Goal: Transaction & Acquisition: Purchase product/service

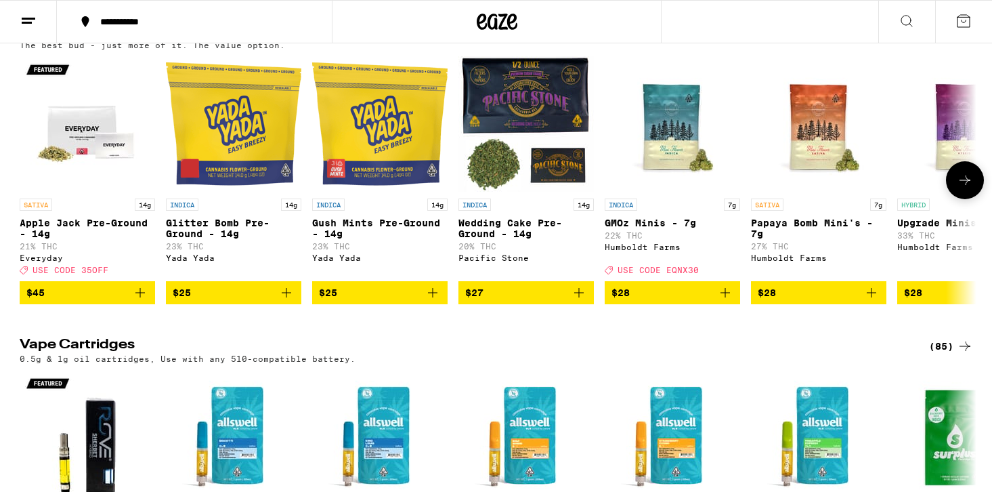
scroll to position [1931, 0]
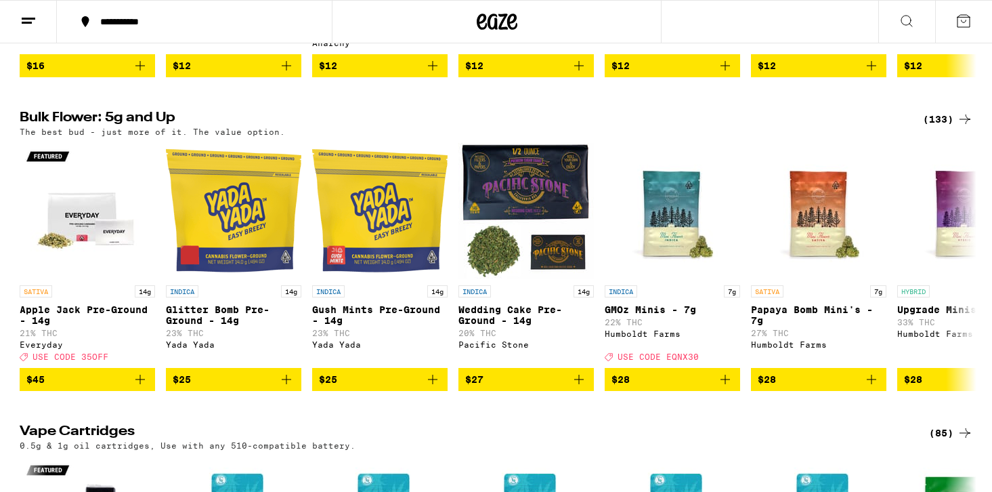
click at [935, 127] on div "(133)" at bounding box center [948, 119] width 50 height 16
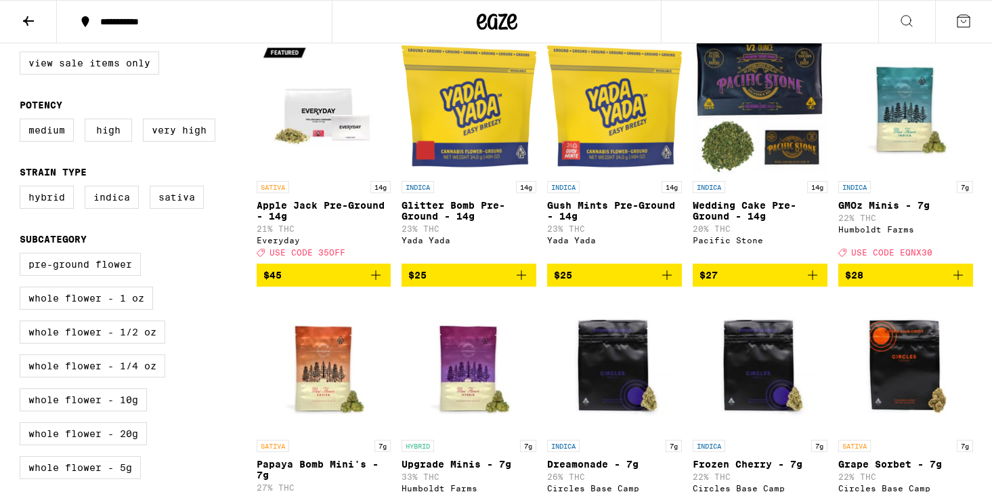
scroll to position [160, 0]
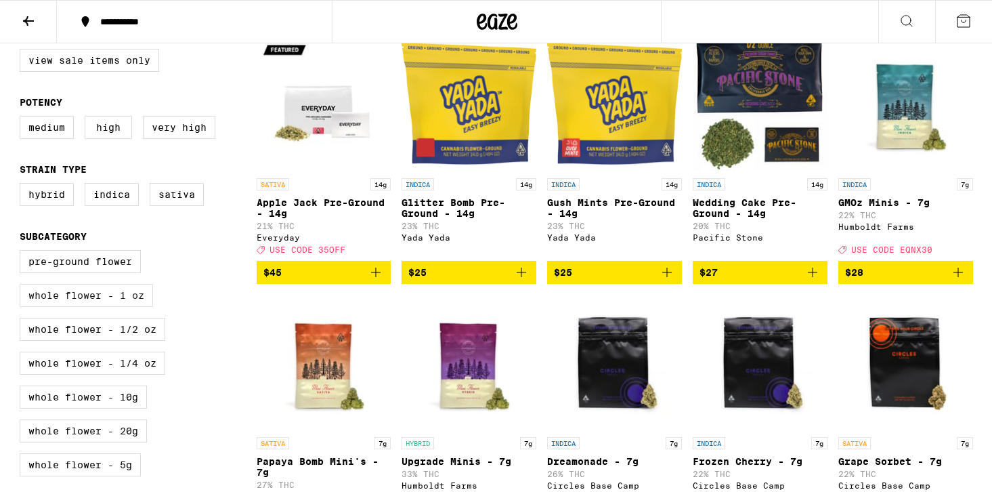
click at [127, 307] on label "Whole Flower - 1 oz" at bounding box center [86, 295] width 133 height 23
click at [23, 253] on input "Whole Flower - 1 oz" at bounding box center [22, 252] width 1 height 1
checkbox input "true"
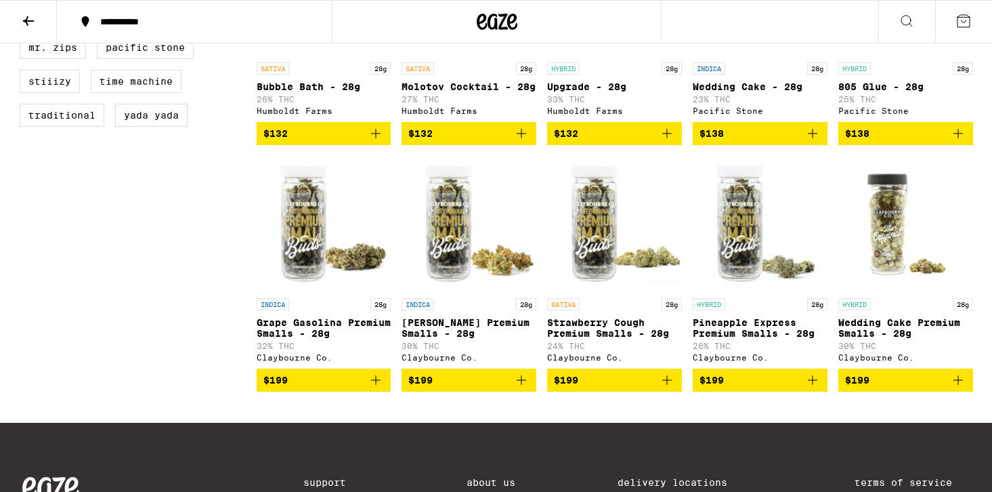
scroll to position [1013, 0]
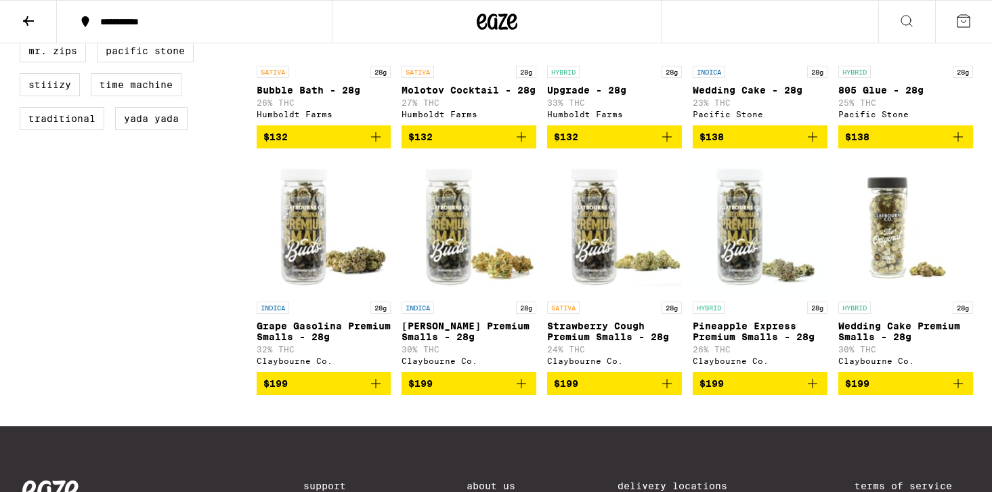
click at [887, 266] on img "Open page for Wedding Cake Premium Smalls - 28g from Claybourne Co." at bounding box center [906, 226] width 135 height 135
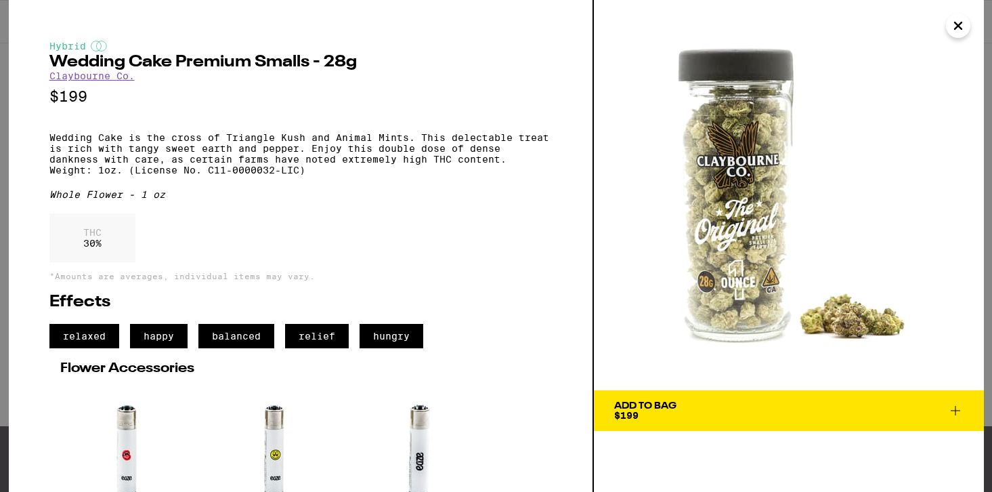
click at [948, 24] on button "Close" at bounding box center [958, 26] width 24 height 24
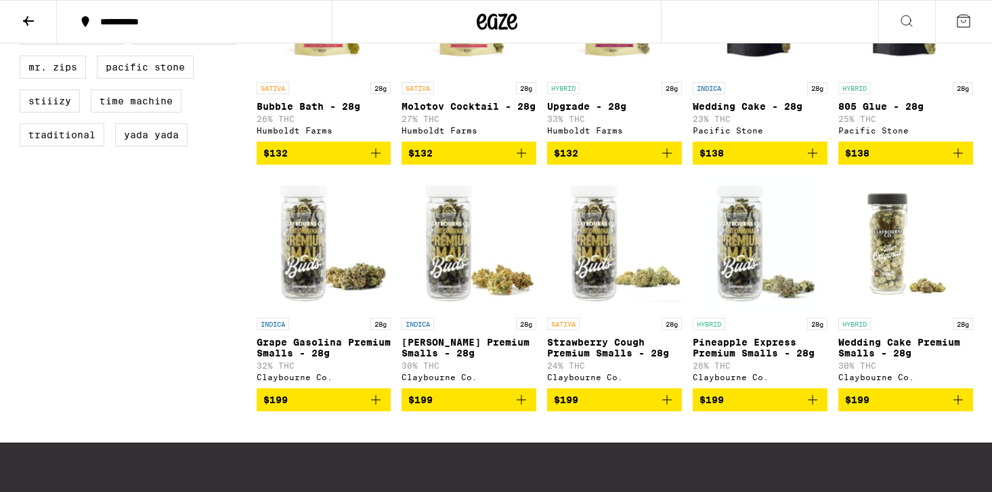
scroll to position [1008, 0]
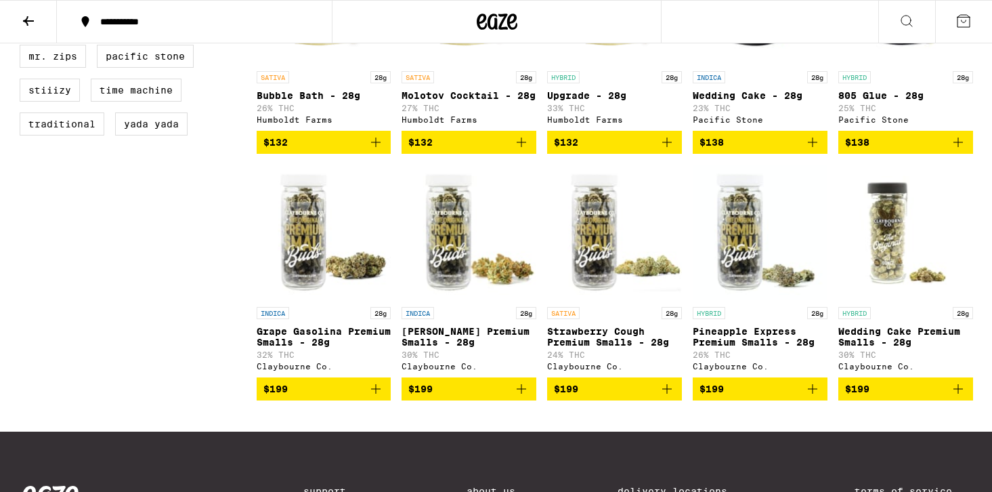
click at [884, 293] on img "Open page for Wedding Cake Premium Smalls - 28g from Claybourne Co." at bounding box center [906, 232] width 135 height 135
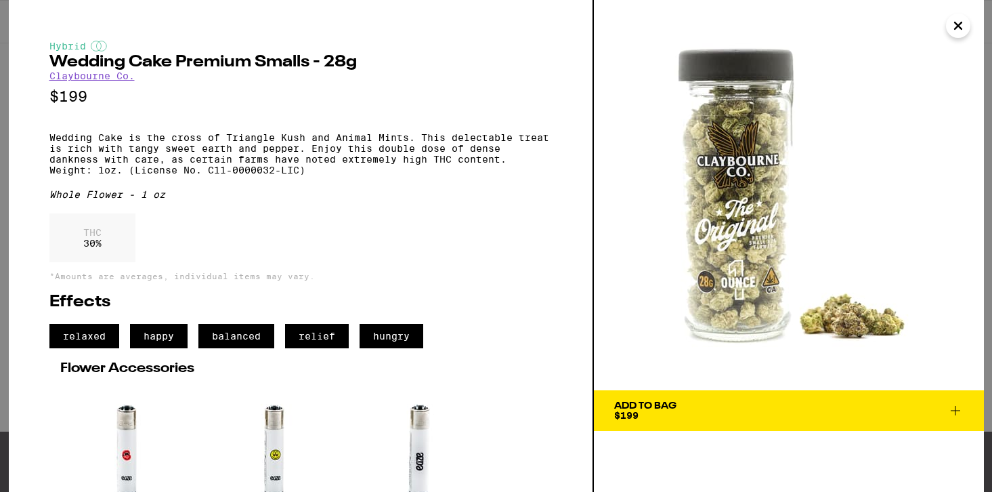
click at [961, 26] on icon "Close" at bounding box center [958, 26] width 16 height 20
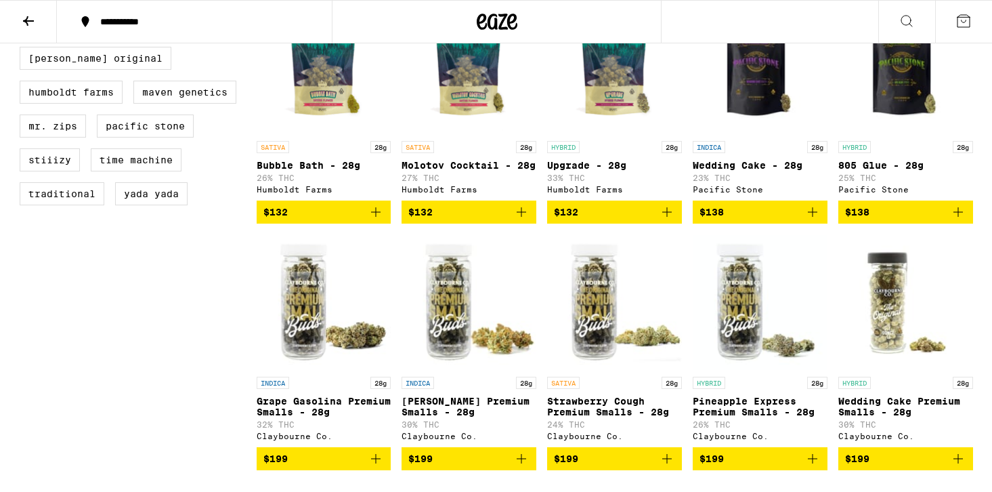
scroll to position [878, 0]
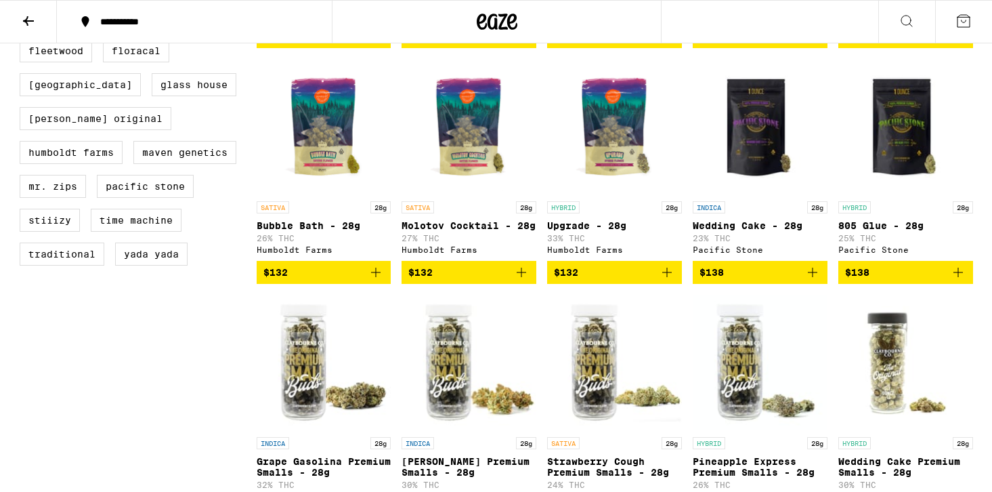
click at [902, 166] on img "Open page for 805 Glue - 28g from Pacific Stone" at bounding box center [906, 126] width 135 height 135
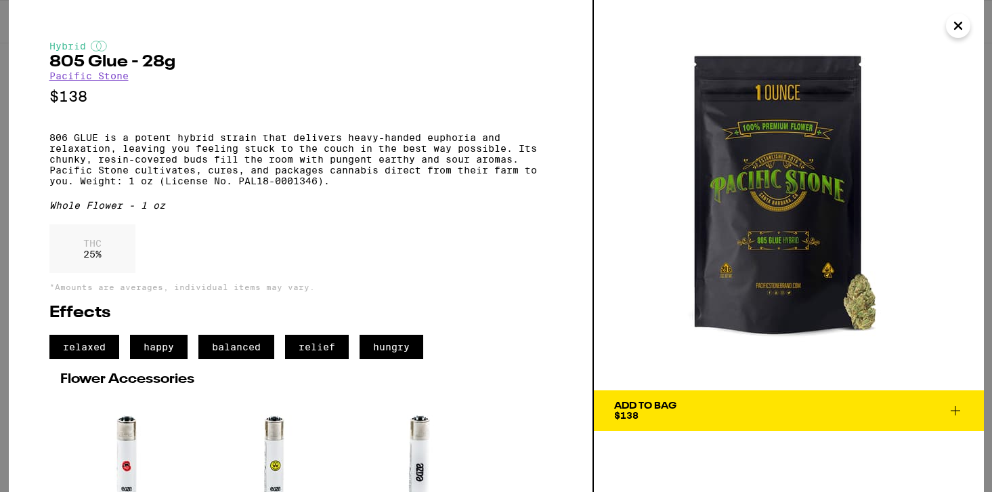
drag, startPoint x: 98, startPoint y: 142, endPoint x: 89, endPoint y: 142, distance: 8.2
click at [91, 142] on p "806 GLUE is a potent hybrid strain that delivers heavy-handed euphoria and rela…" at bounding box center [300, 159] width 503 height 54
click at [954, 25] on icon "Close" at bounding box center [958, 26] width 16 height 20
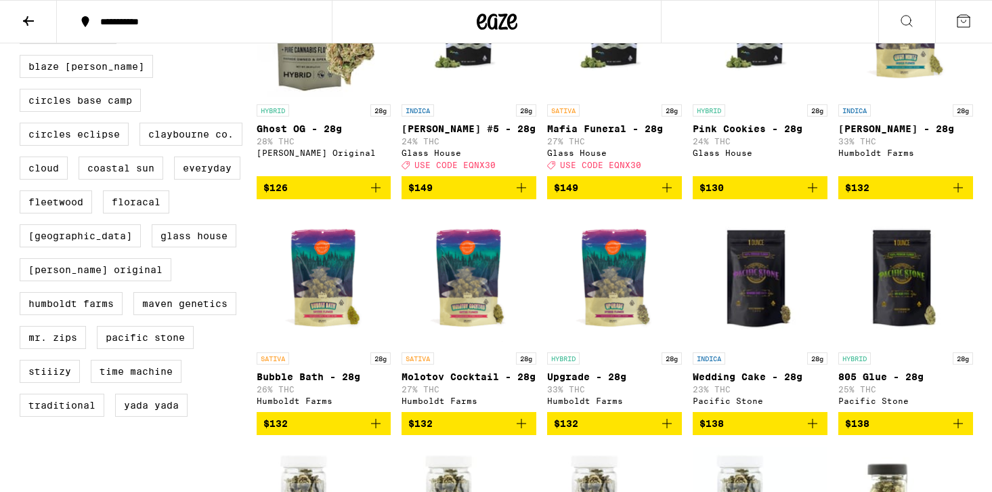
scroll to position [725, 0]
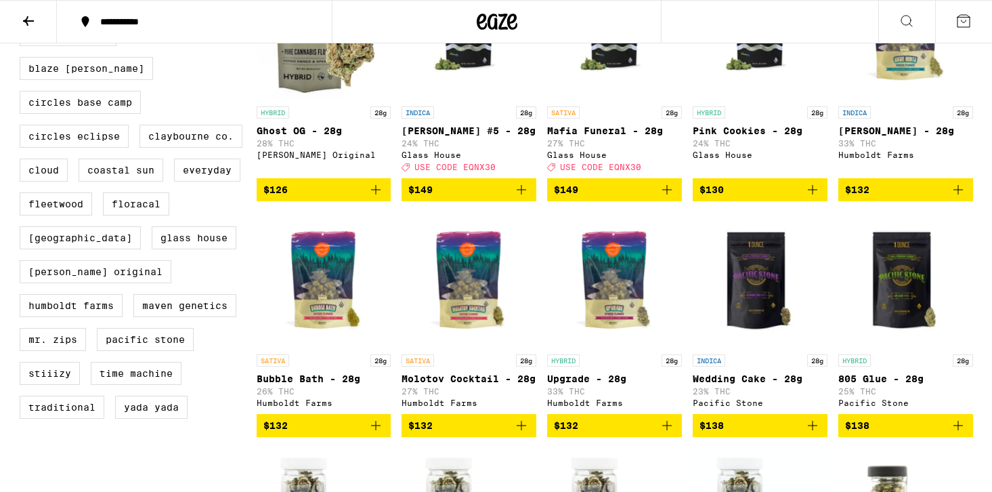
click at [610, 301] on img "Open page for Upgrade - 28g from Humboldt Farms" at bounding box center [614, 279] width 135 height 135
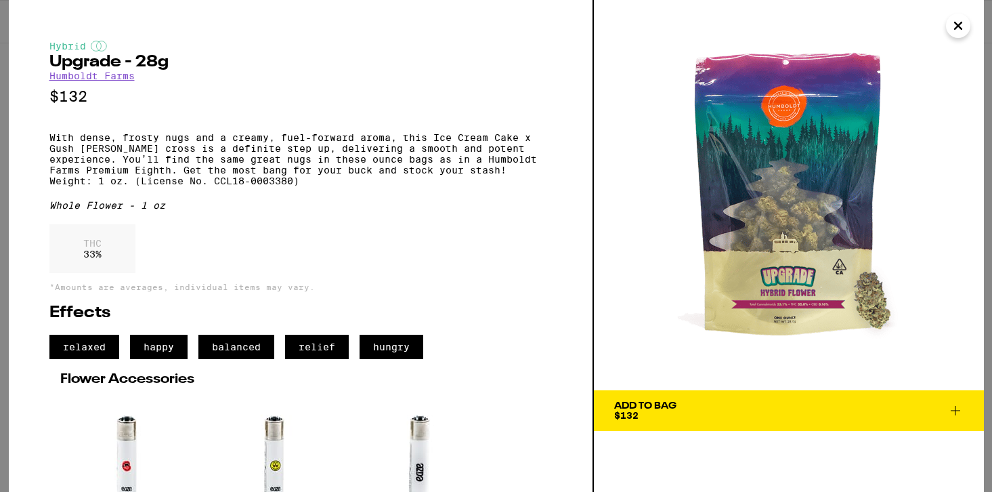
click at [959, 24] on icon "Close" at bounding box center [958, 25] width 7 height 7
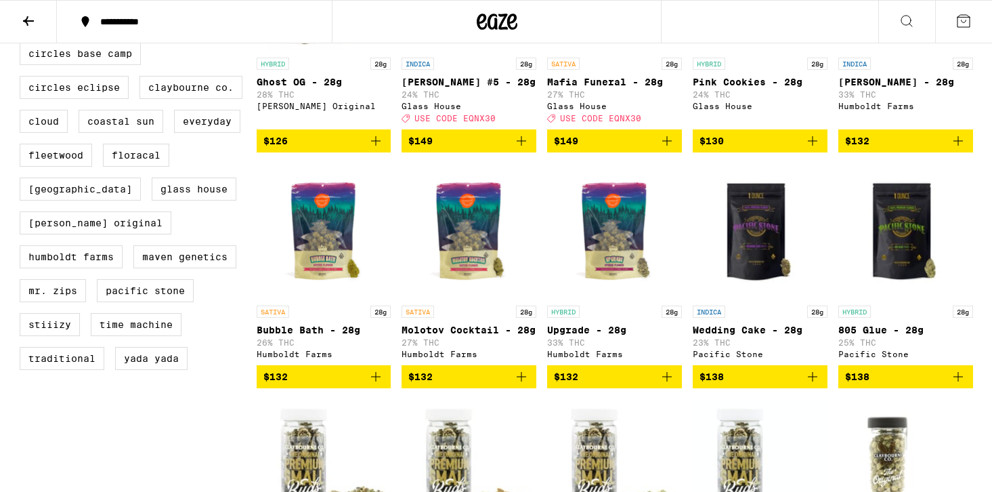
scroll to position [782, 0]
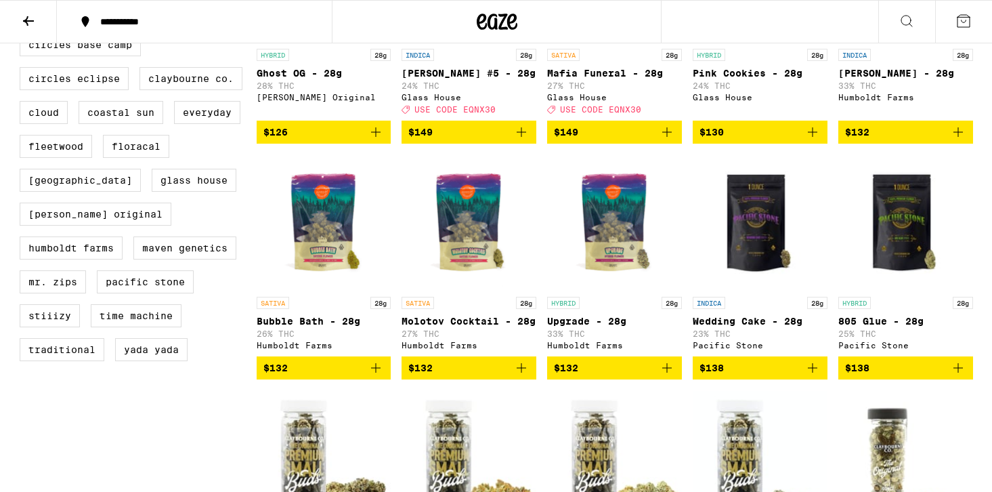
click at [611, 255] on img "Open page for Upgrade - 28g from Humboldt Farms" at bounding box center [614, 221] width 135 height 135
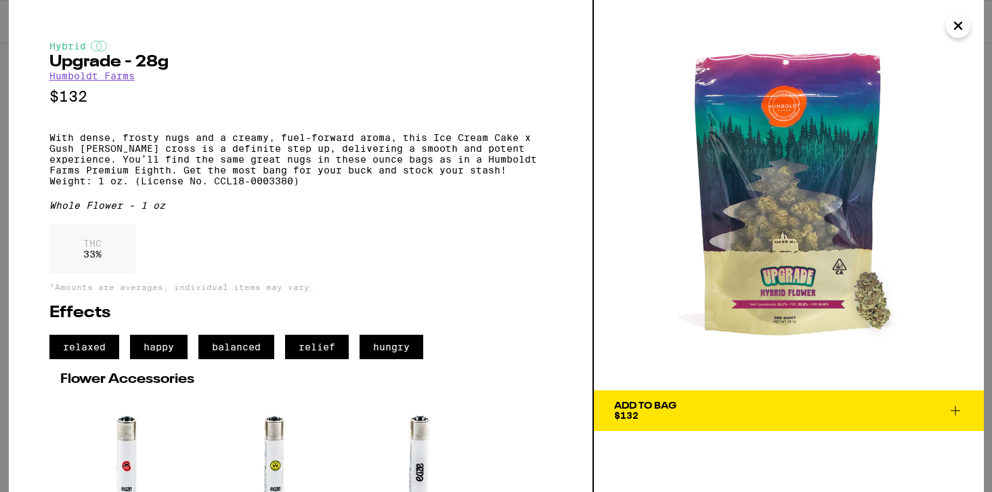
click at [959, 27] on icon "Close" at bounding box center [958, 25] width 7 height 7
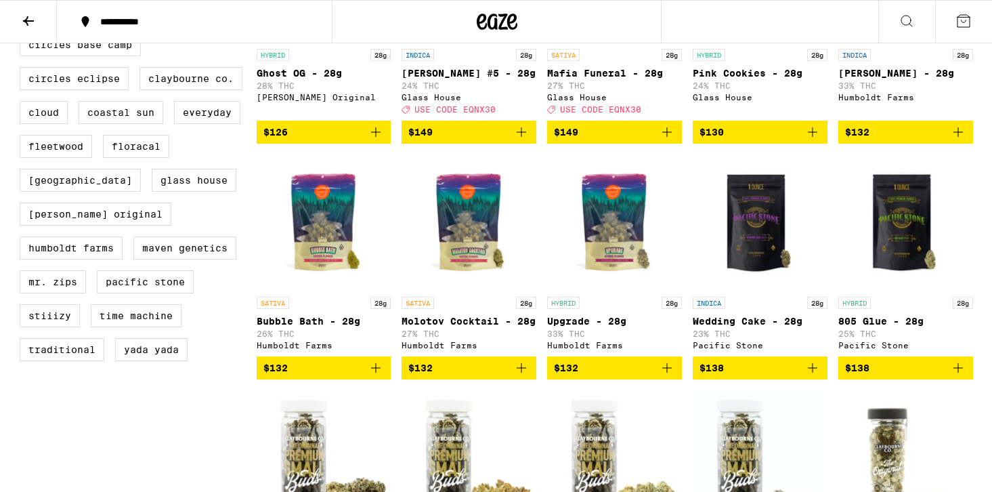
click at [589, 247] on img "Open page for Upgrade - 28g from Humboldt Farms" at bounding box center [614, 221] width 135 height 135
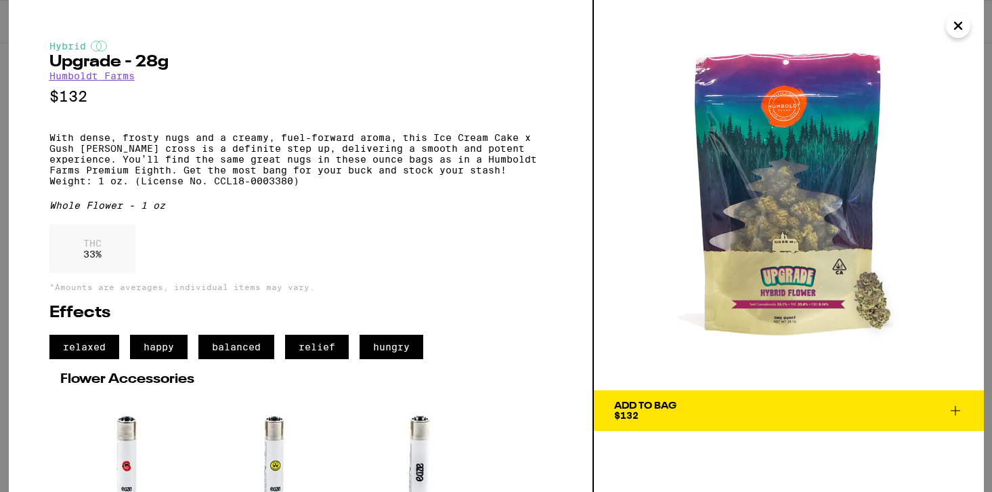
click at [956, 29] on icon "Close" at bounding box center [958, 26] width 16 height 20
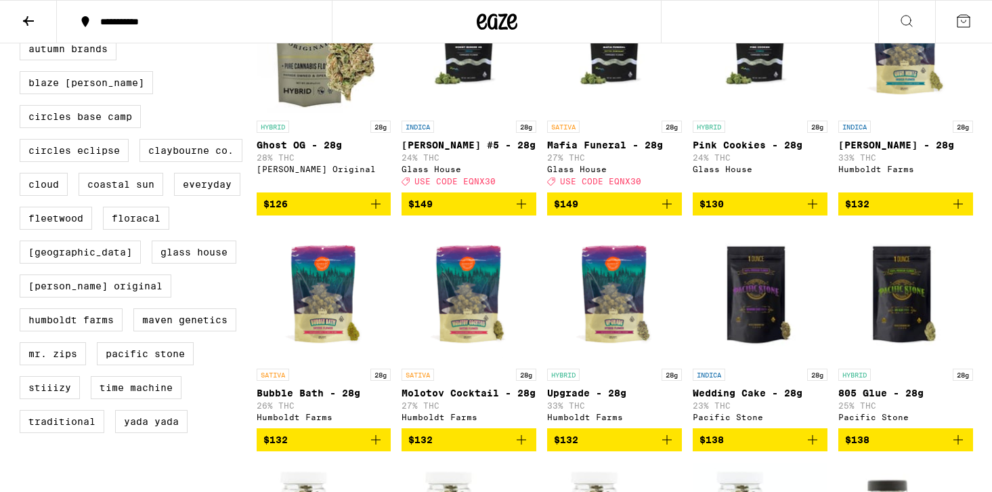
scroll to position [715, 0]
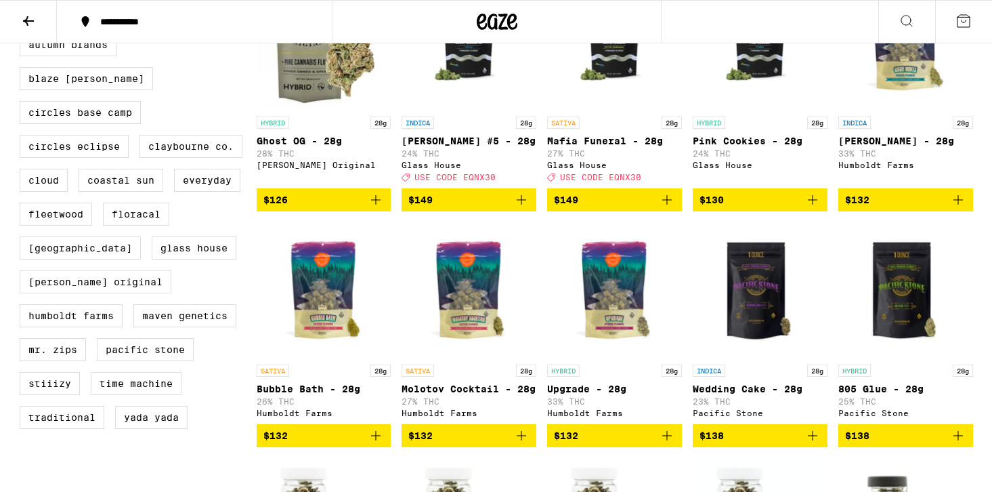
click at [626, 311] on img "Open page for Upgrade - 28g from Humboldt Farms" at bounding box center [614, 289] width 135 height 135
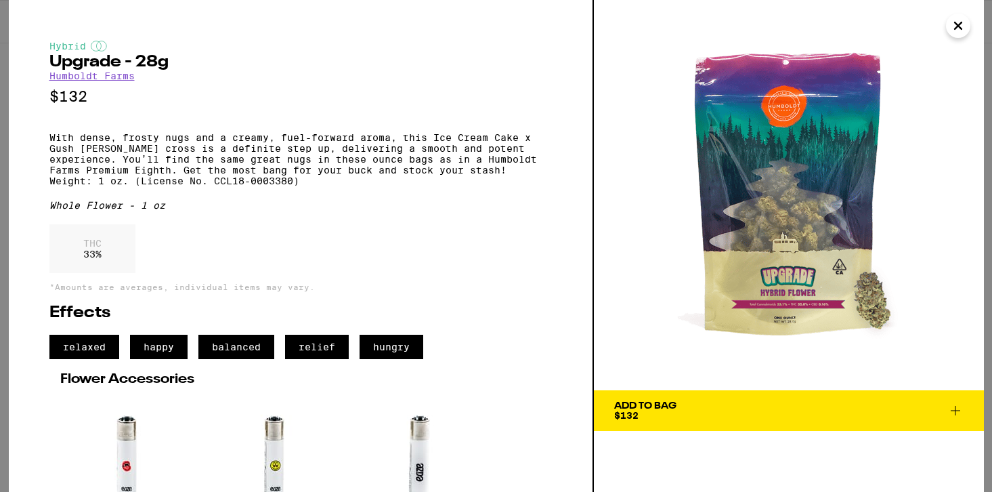
click at [965, 38] on img at bounding box center [789, 195] width 390 height 390
click at [960, 30] on icon "Close" at bounding box center [958, 26] width 16 height 20
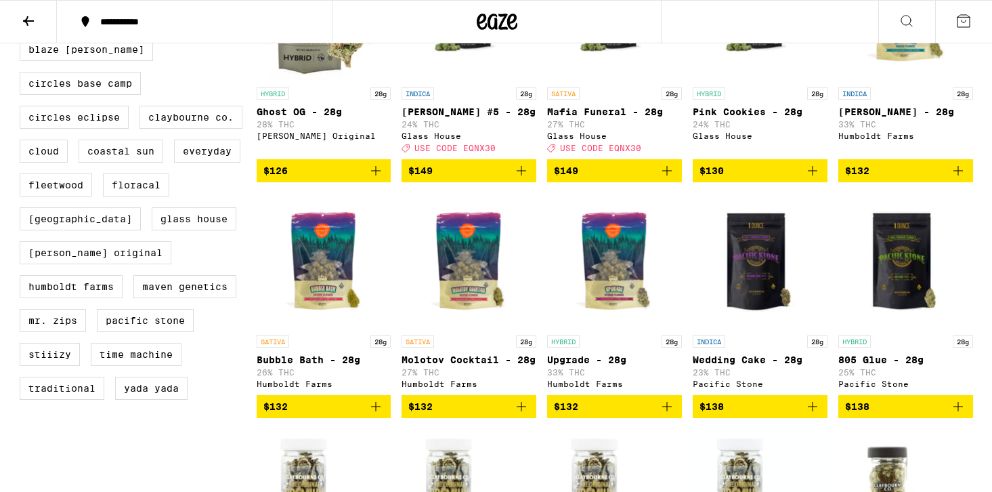
scroll to position [746, 0]
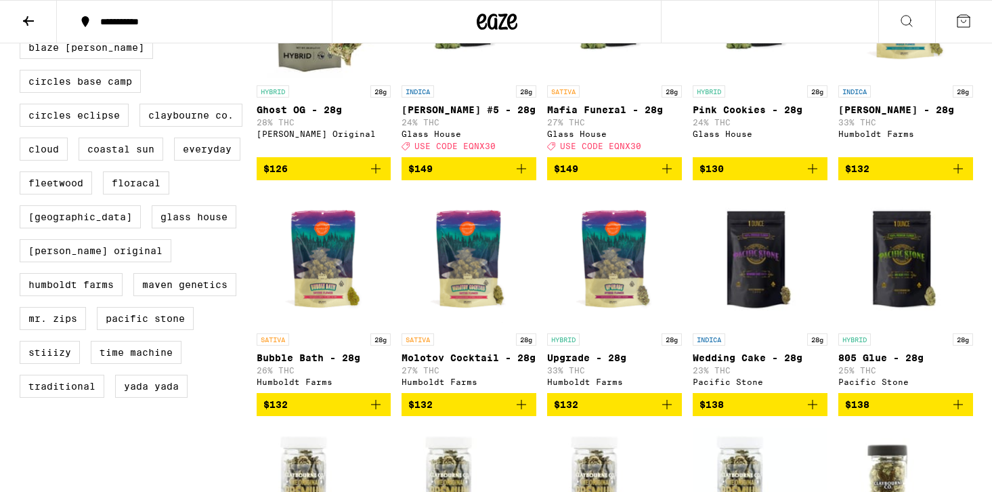
click at [675, 416] on button "$132" at bounding box center [614, 404] width 135 height 23
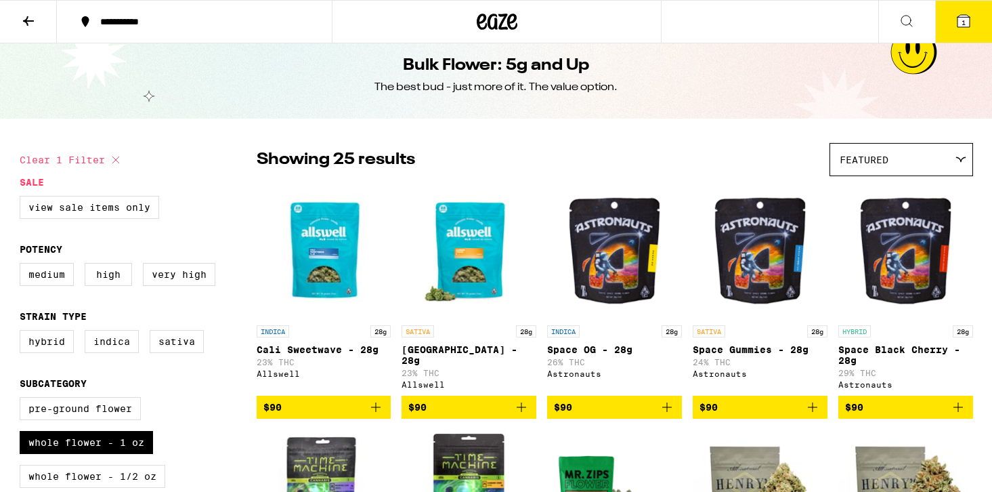
scroll to position [0, 0]
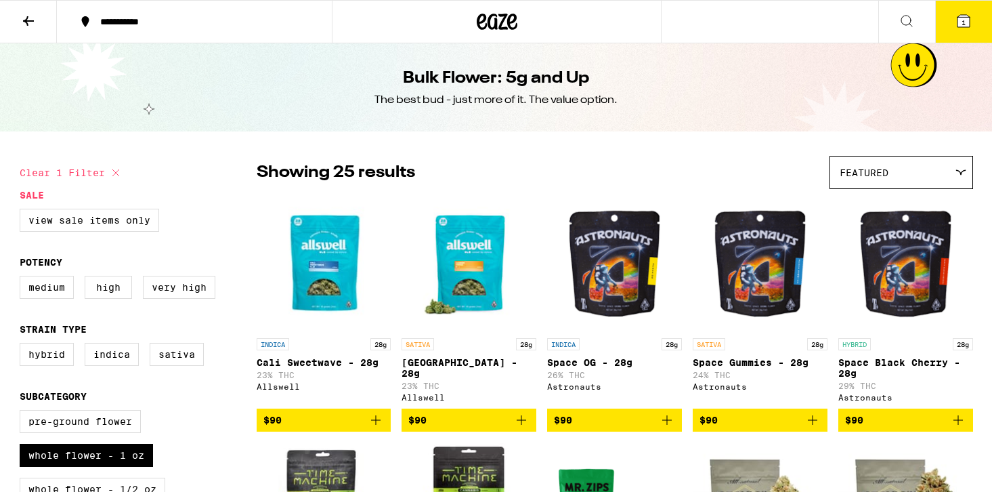
click at [17, 24] on button at bounding box center [28, 22] width 57 height 43
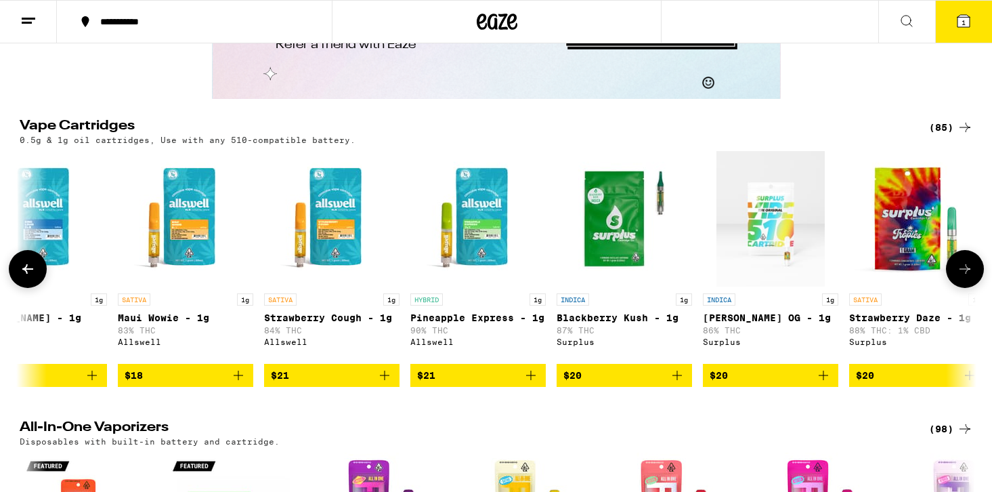
scroll to position [0, 617]
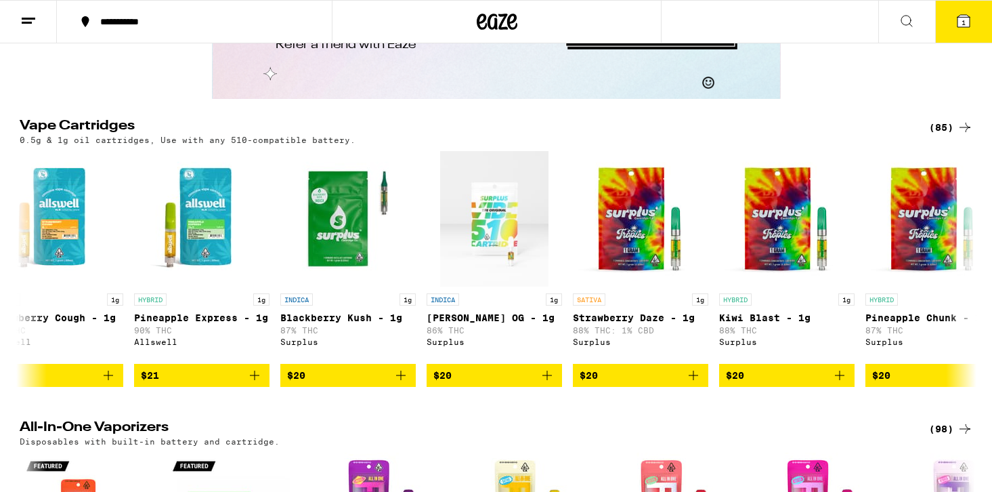
click at [954, 135] on div "(85)" at bounding box center [951, 127] width 44 height 16
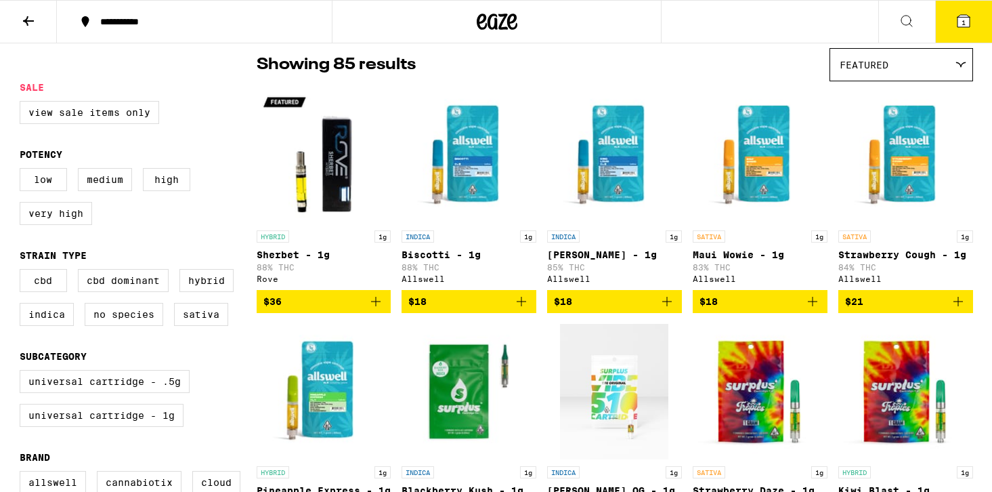
scroll to position [109, 0]
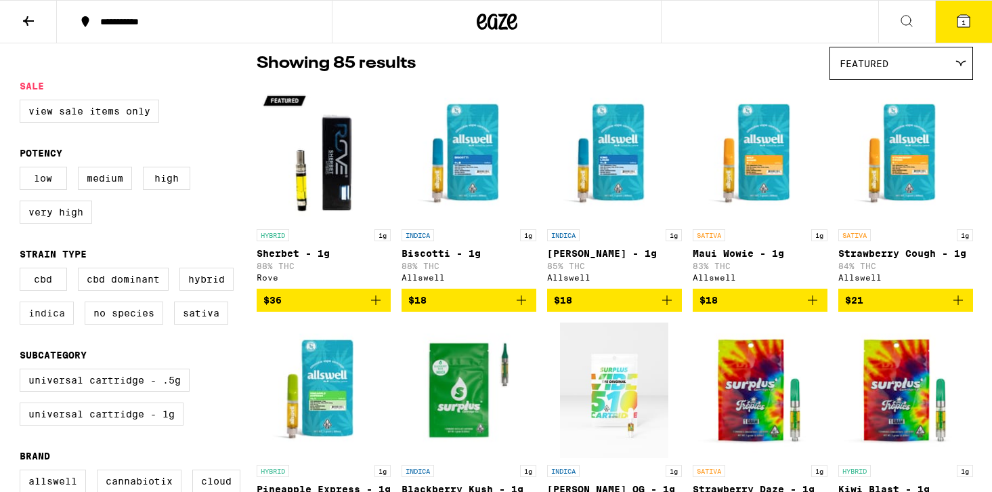
click at [37, 323] on label "Indica" at bounding box center [47, 312] width 54 height 23
click at [23, 270] on input "Indica" at bounding box center [22, 270] width 1 height 1
checkbox input "true"
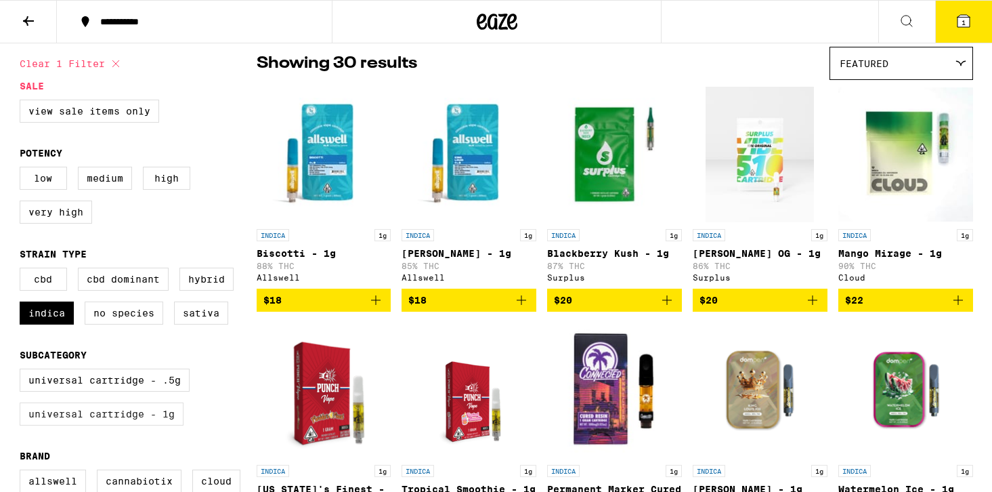
click at [158, 425] on label "Universal Cartridge - 1g" at bounding box center [102, 413] width 164 height 23
click at [23, 371] on input "Universal Cartridge - 1g" at bounding box center [22, 371] width 1 height 1
click at [158, 425] on label "Universal Cartridge - 1g" at bounding box center [102, 413] width 164 height 23
click at [23, 371] on input "Universal Cartridge - 1g" at bounding box center [22, 371] width 1 height 1
checkbox input "false"
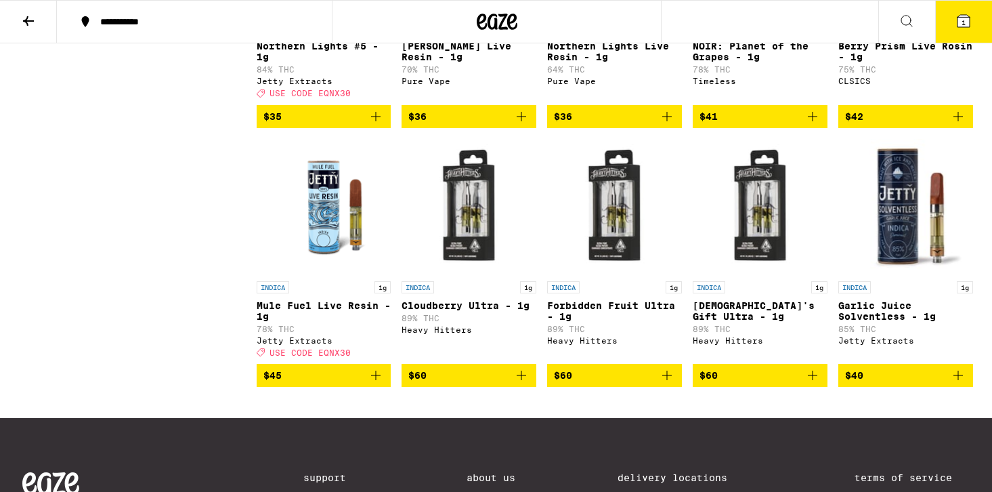
scroll to position [1290, 0]
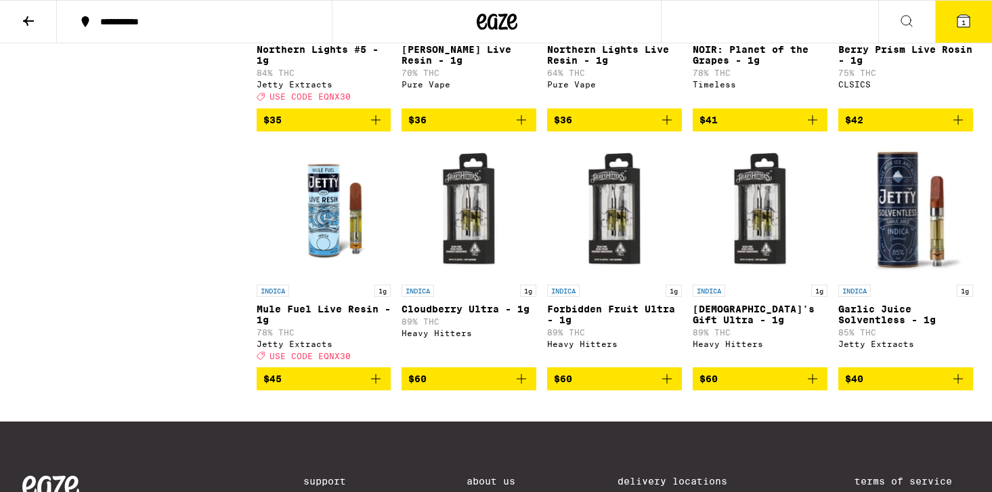
click at [912, 248] on img "Open page for Garlic Juice Solventless - 1g from Jetty Extracts" at bounding box center [906, 209] width 135 height 135
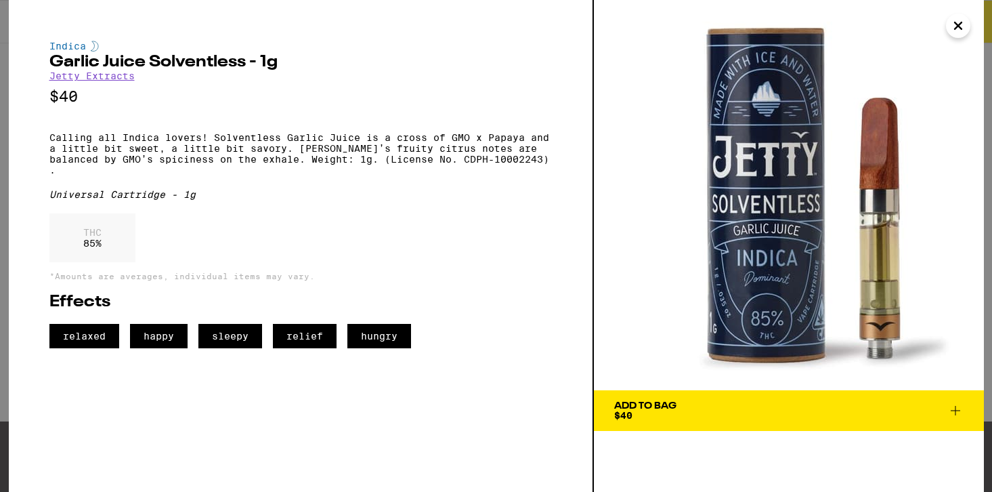
click at [962, 28] on icon "Close" at bounding box center [958, 26] width 16 height 20
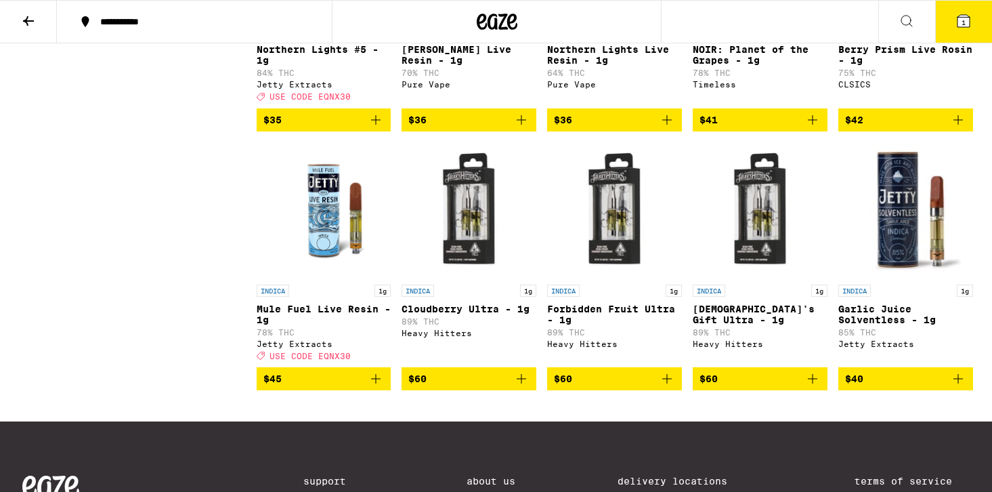
click at [962, 387] on icon "Add to bag" at bounding box center [958, 379] width 16 height 16
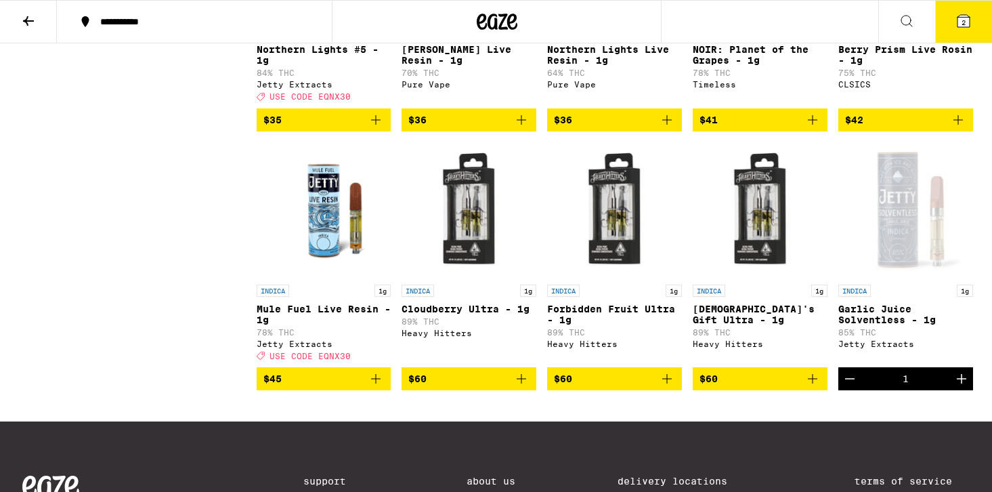
click at [316, 325] on p "Mule Fuel Live Resin - 1g" at bounding box center [324, 314] width 135 height 22
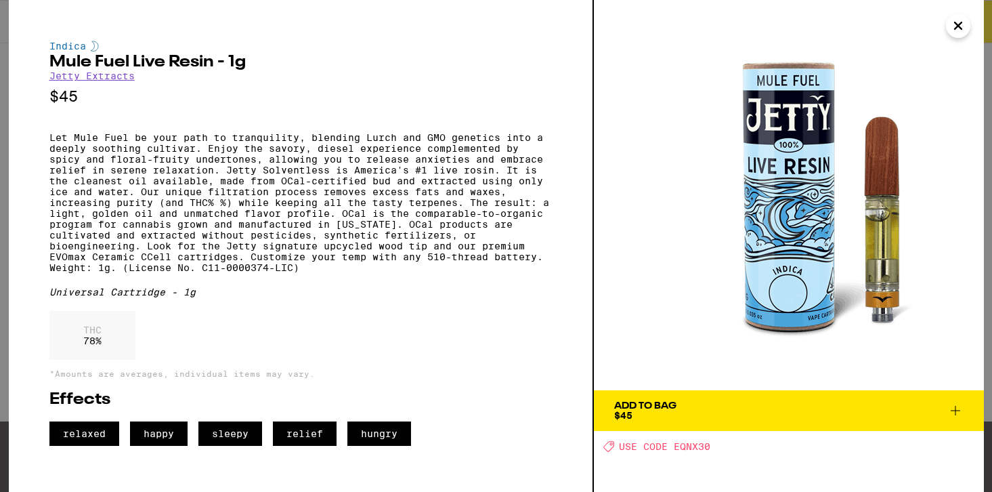
click at [963, 31] on icon "Close" at bounding box center [958, 26] width 16 height 20
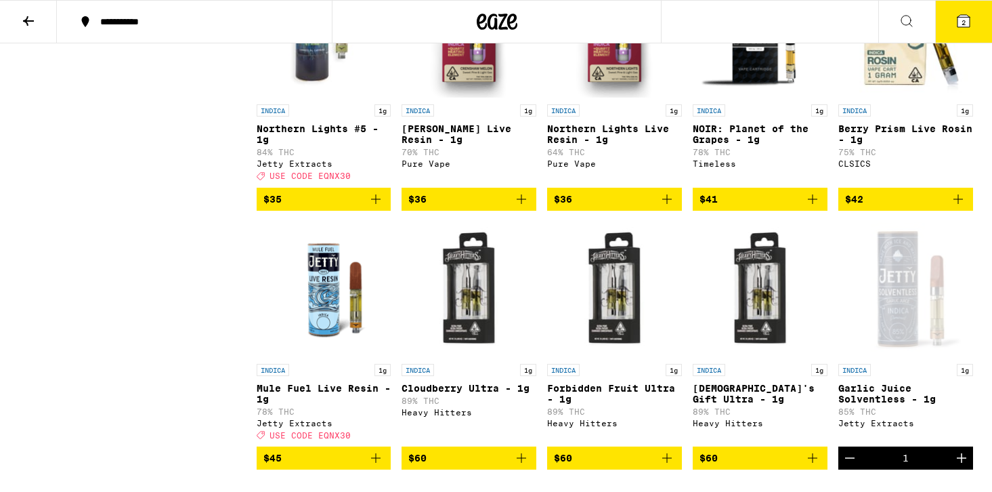
scroll to position [1201, 0]
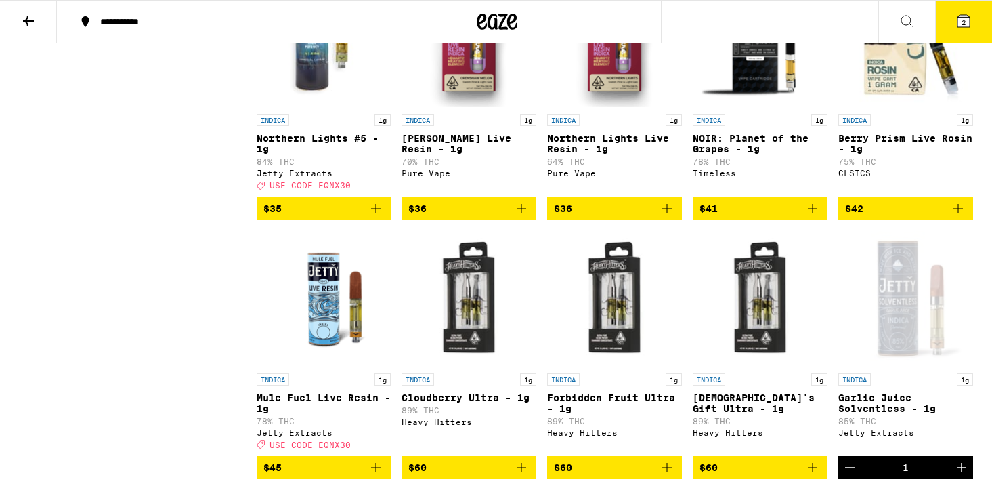
click at [958, 31] on button "2" at bounding box center [963, 22] width 57 height 42
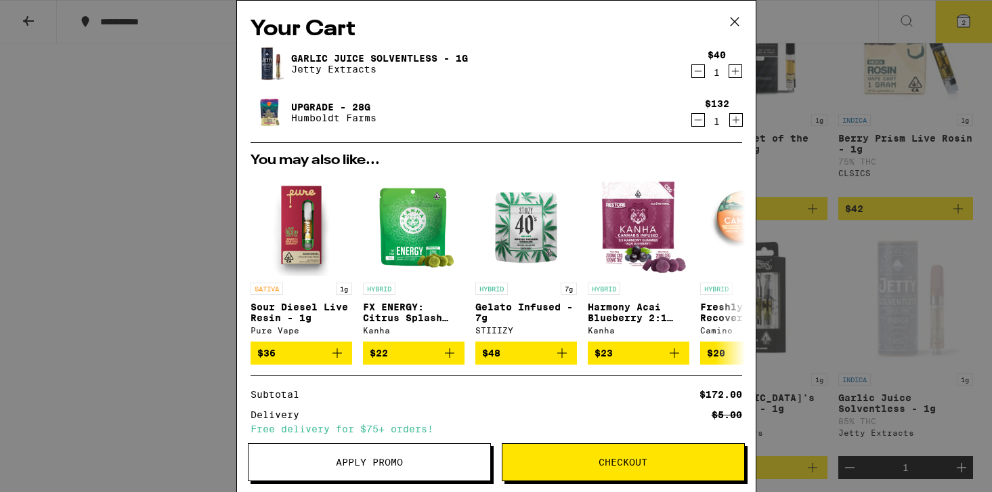
click at [742, 20] on icon at bounding box center [735, 22] width 20 height 20
